Goal: Task Accomplishment & Management: Manage account settings

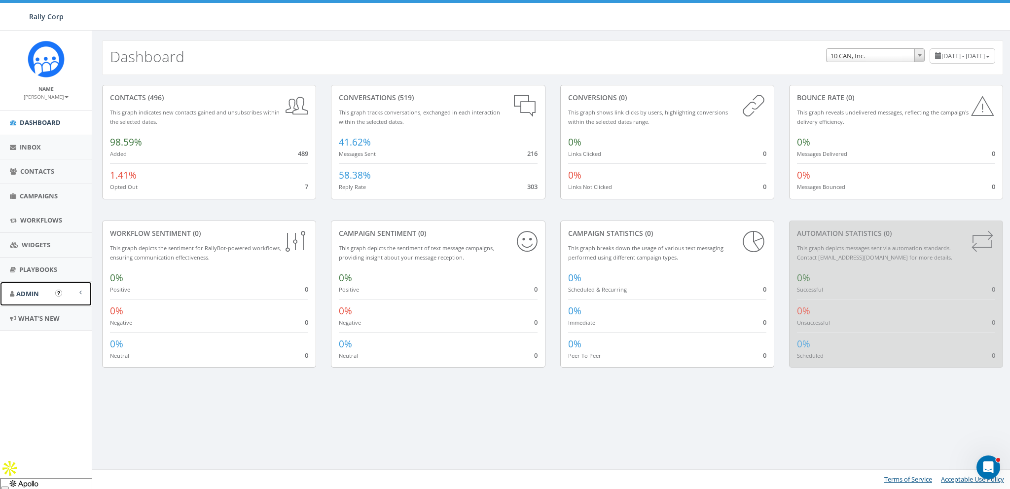
click at [30, 294] on span "Admin" at bounding box center [27, 293] width 23 height 9
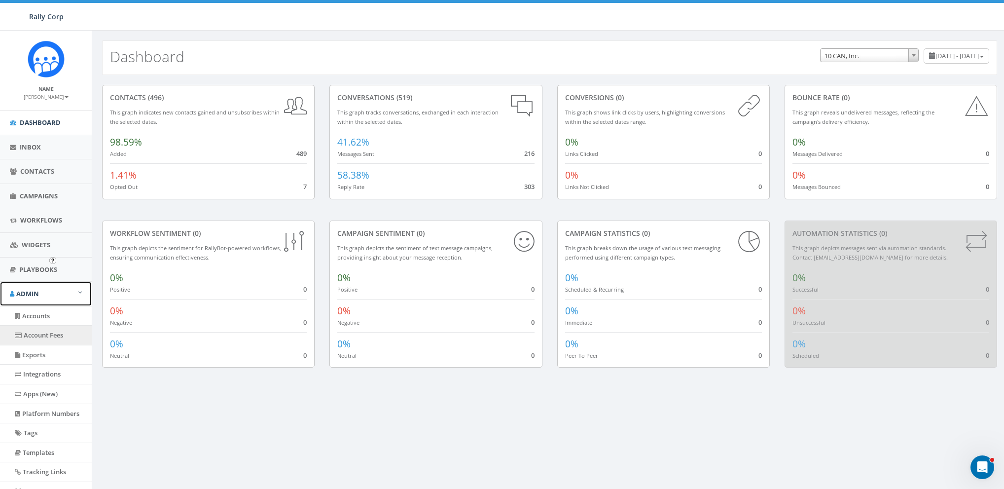
scroll to position [73, 0]
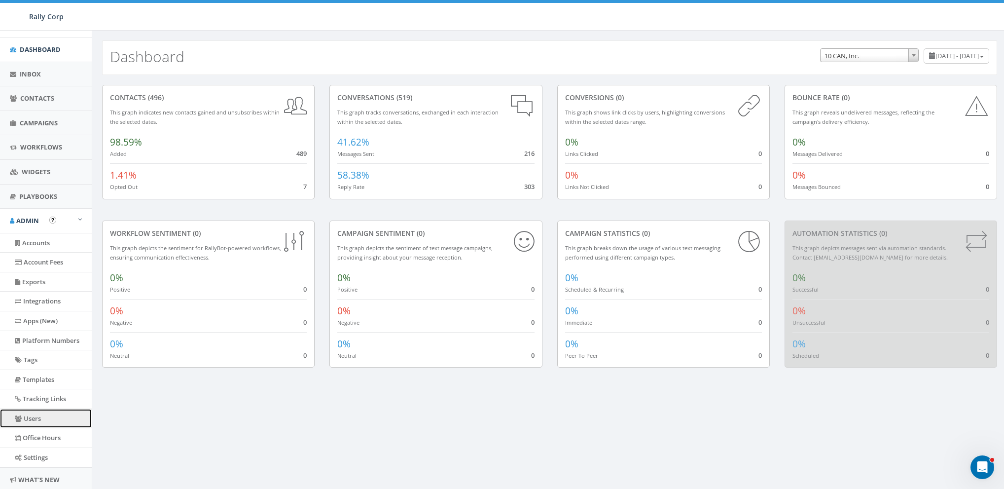
drag, startPoint x: 35, startPoint y: 412, endPoint x: 169, endPoint y: 369, distance: 140.2
click at [35, 412] on link "Users" at bounding box center [46, 418] width 92 height 19
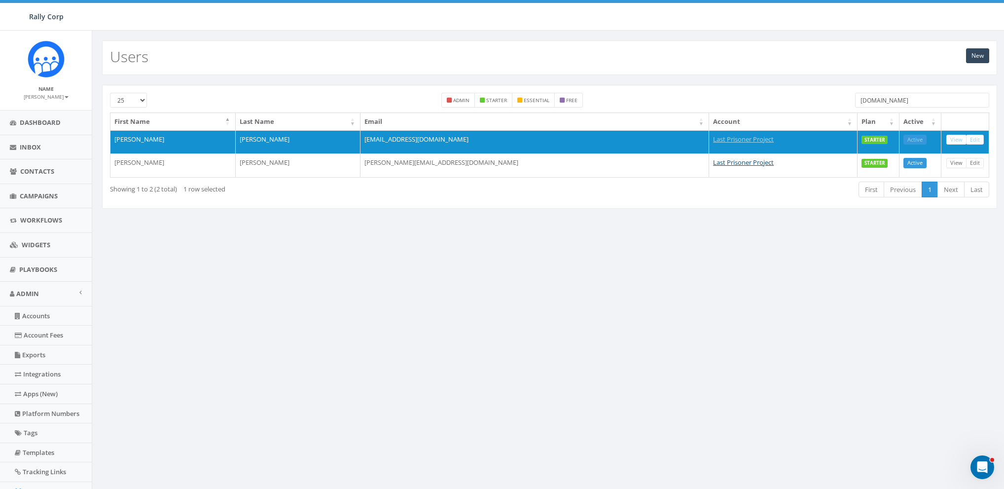
click at [878, 100] on input "[DOMAIN_NAME]" at bounding box center [922, 100] width 134 height 15
paste input "[PERSON_NAME].salle@awaa"
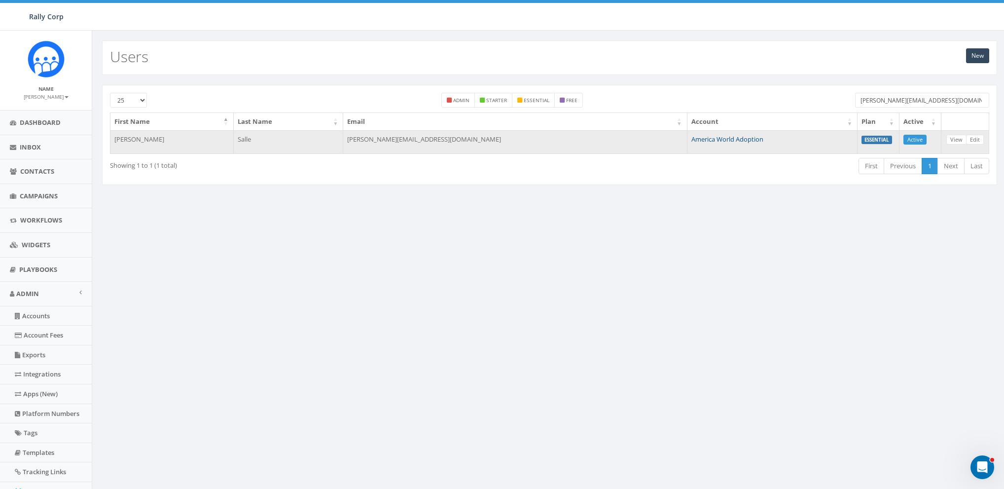
type input "[PERSON_NAME][EMAIL_ADDRESS][DOMAIN_NAME]"
click at [691, 136] on link "America World Adoption" at bounding box center [727, 139] width 72 height 9
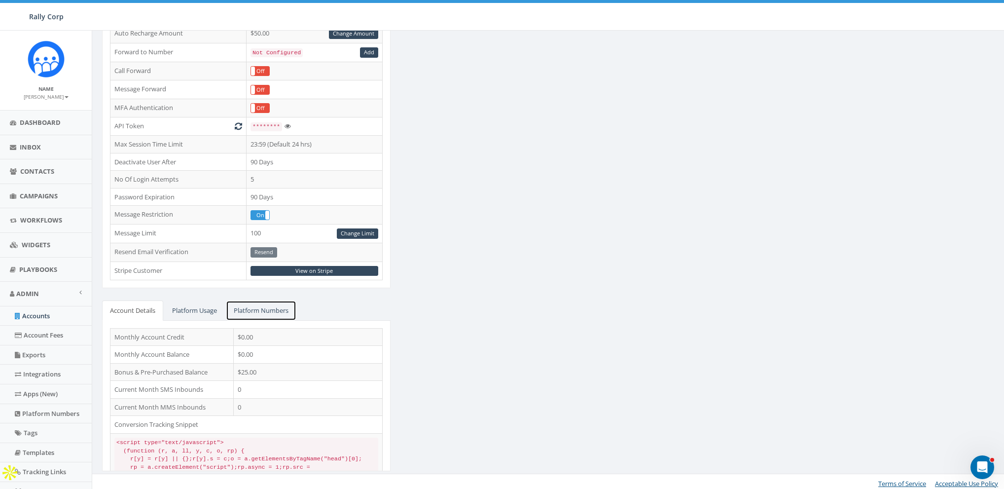
click at [249, 304] on link "Platform Numbers" at bounding box center [261, 310] width 71 height 20
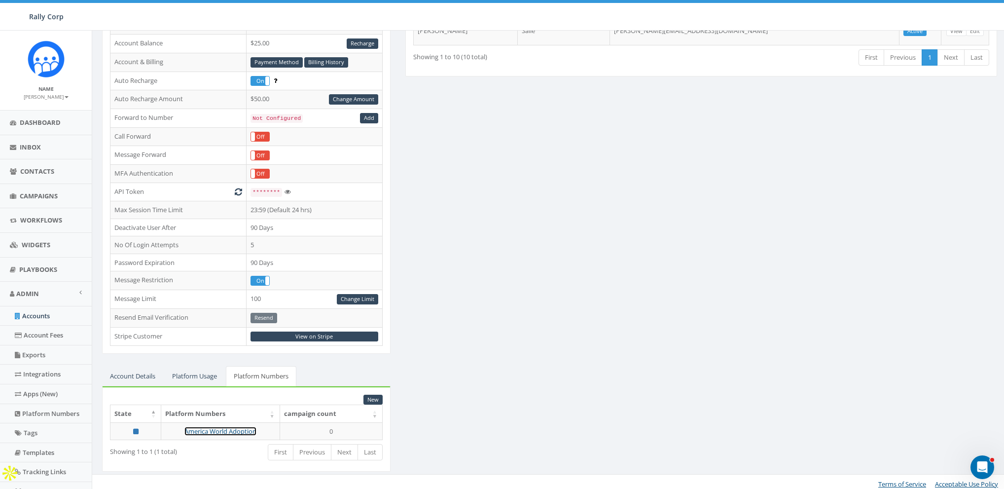
click at [223, 426] on link "America World Adoption" at bounding box center [220, 430] width 72 height 9
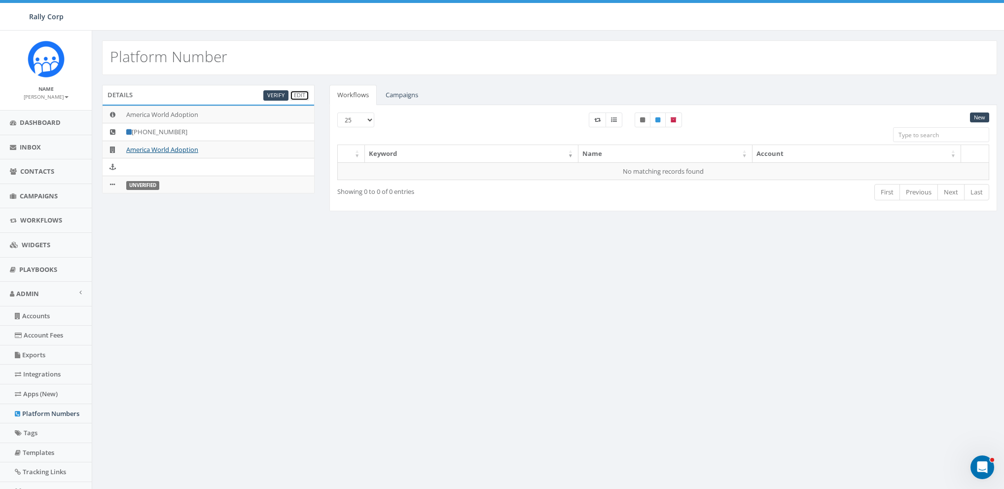
click at [296, 93] on link "Edit" at bounding box center [299, 95] width 19 height 10
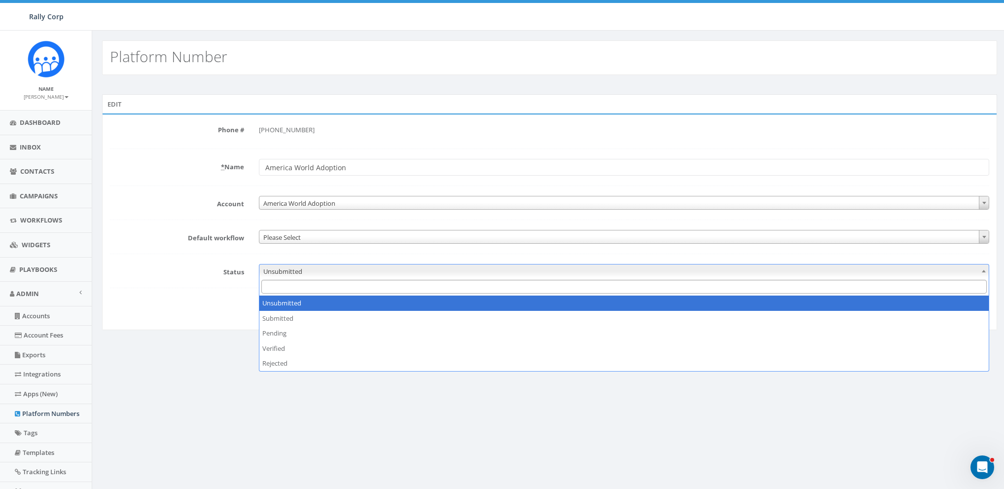
drag, startPoint x: 290, startPoint y: 276, endPoint x: 286, endPoint y: 271, distance: 5.6
click at [289, 275] on span "Unsubmitted" at bounding box center [623, 271] width 729 height 14
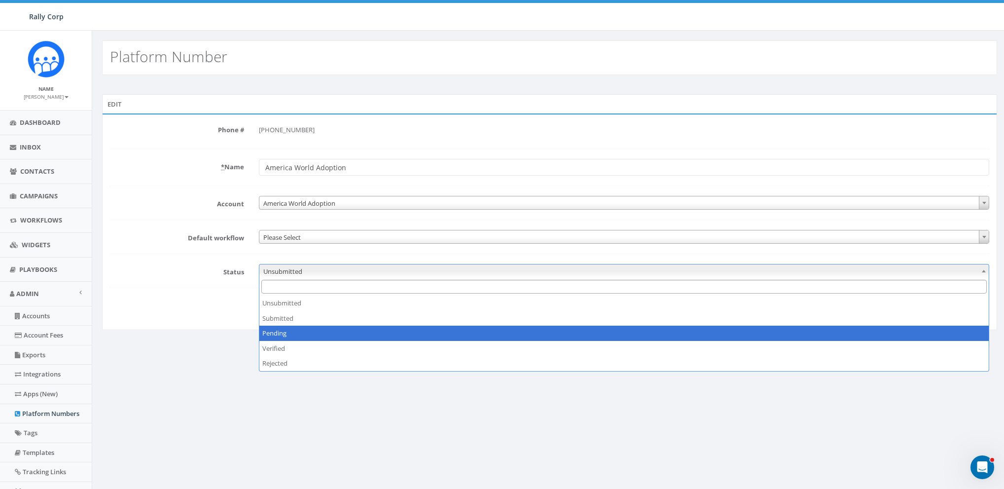
select select "2"
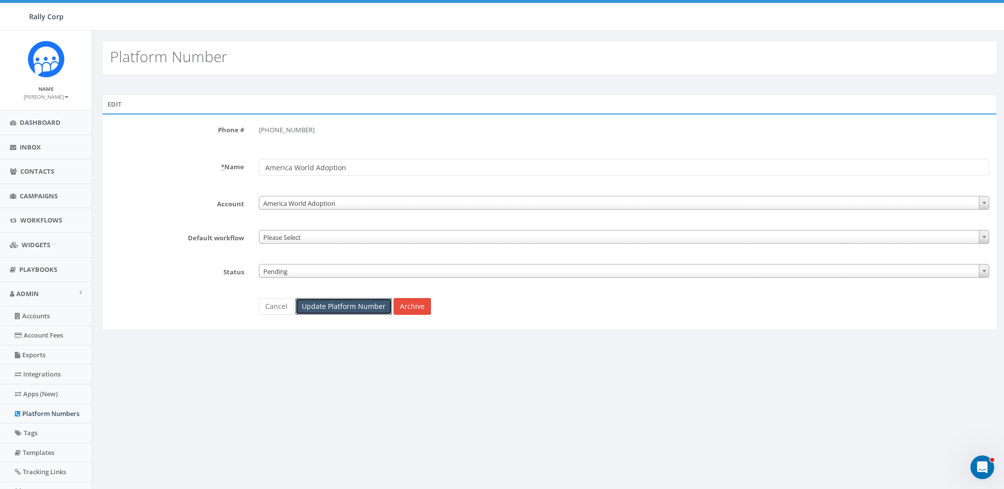
click at [332, 306] on input "Update Platform Number" at bounding box center [343, 306] width 97 height 17
